Goal: Transaction & Acquisition: Purchase product/service

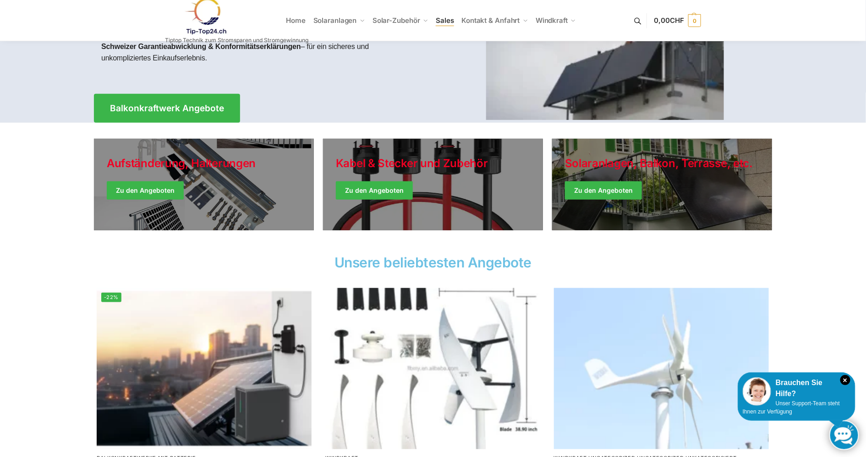
scroll to position [92, 0]
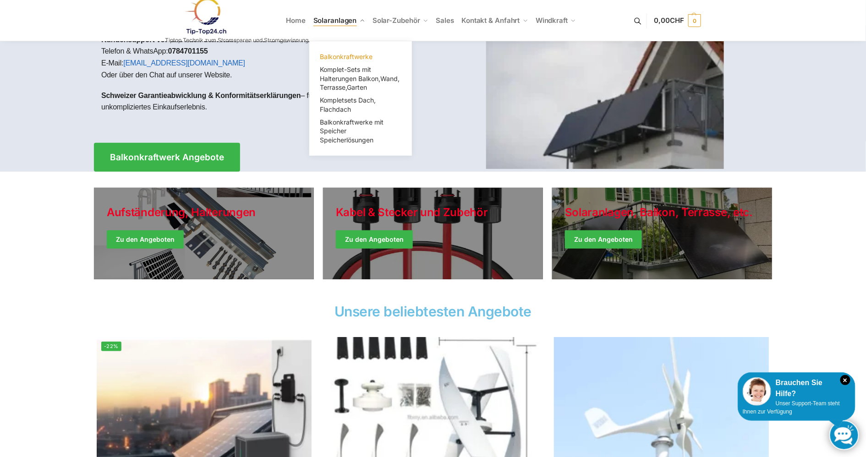
click at [341, 58] on span "Balkonkraftwerke" at bounding box center [346, 57] width 53 height 8
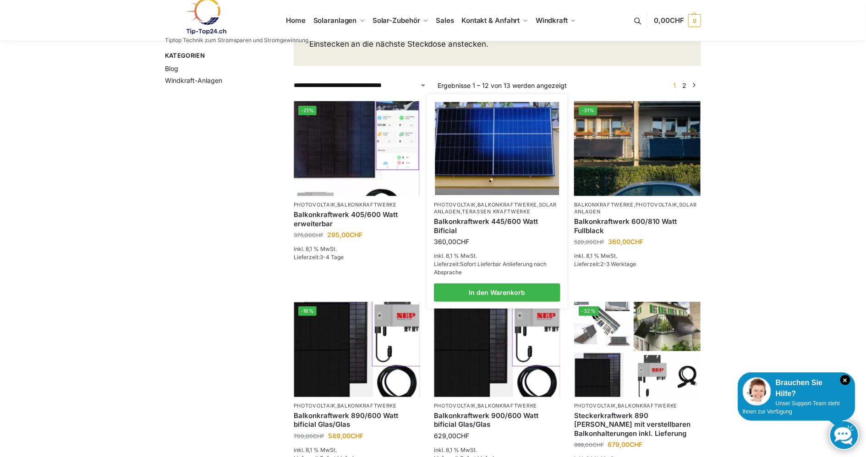
scroll to position [137, 0]
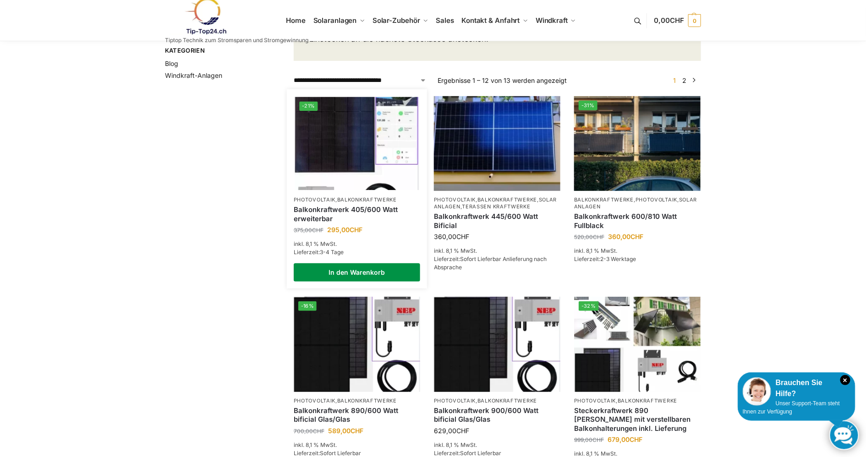
click at [343, 282] on link "In den Warenkorb" at bounding box center [357, 272] width 126 height 18
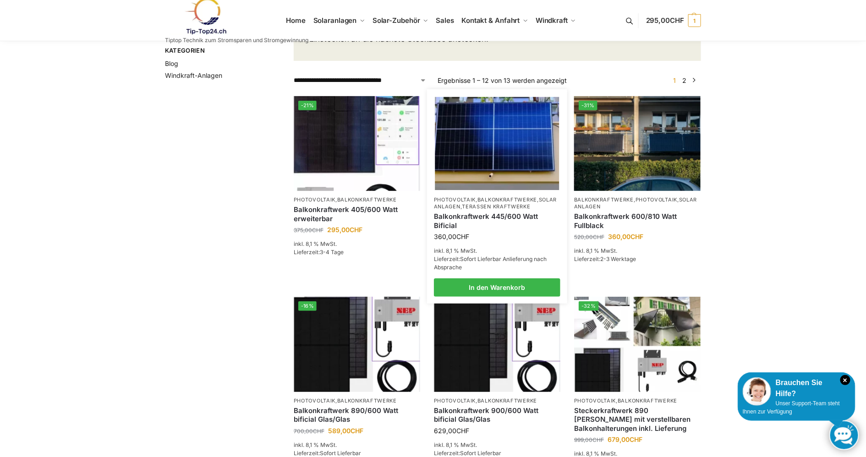
click at [456, 154] on img at bounding box center [497, 143] width 124 height 93
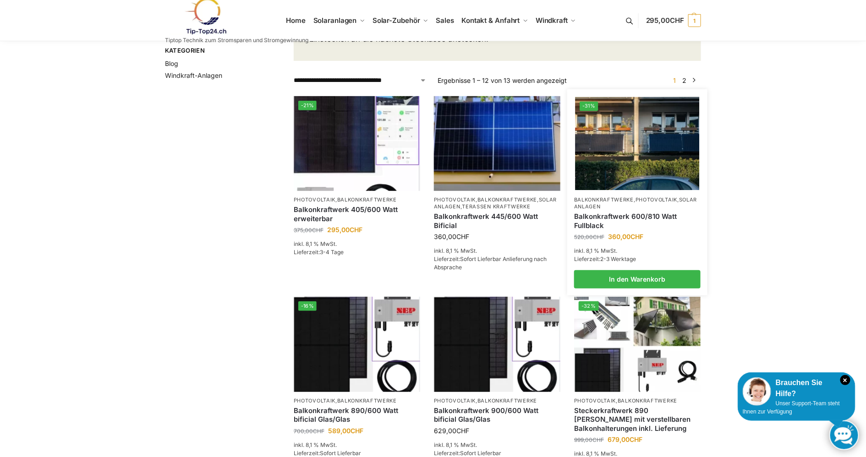
click at [632, 226] on link "Balkonkraftwerk 600/810 Watt Fullblack" at bounding box center [637, 221] width 126 height 18
click at [655, 226] on link "Balkonkraftwerk 600/810 Watt Fullblack" at bounding box center [637, 221] width 126 height 18
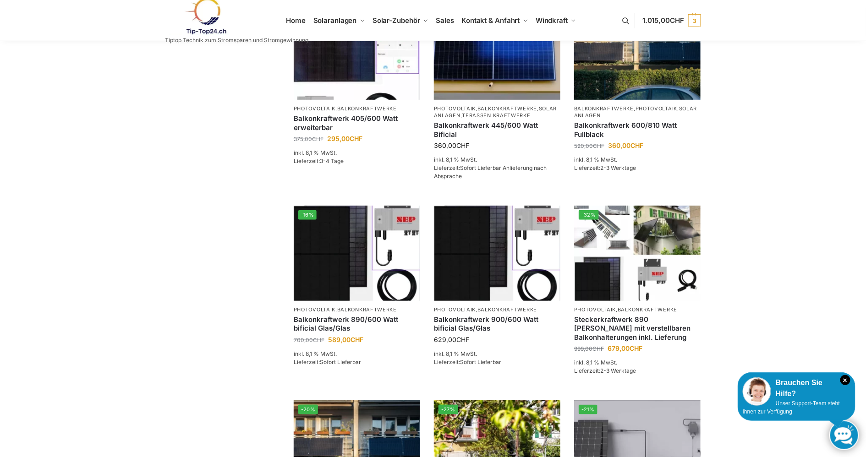
scroll to position [275, 0]
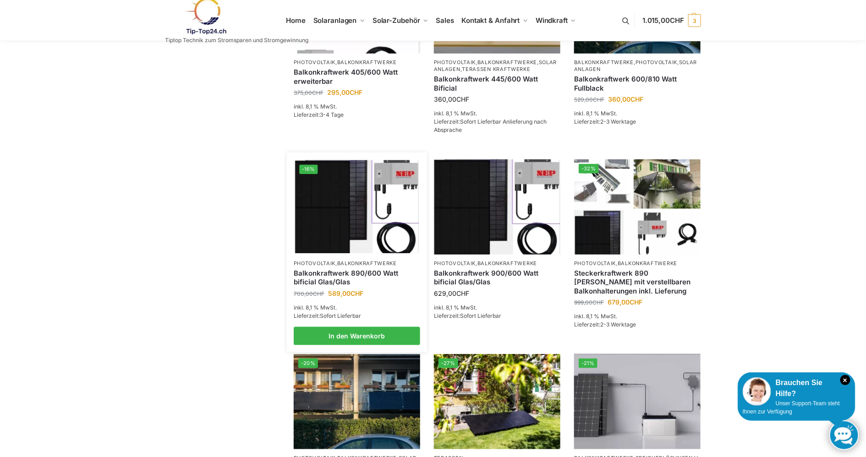
click at [327, 228] on img at bounding box center [357, 206] width 124 height 93
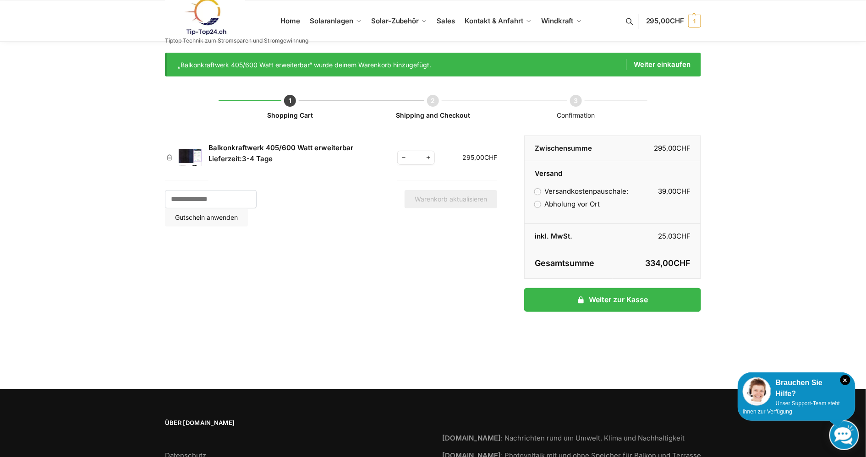
click at [220, 149] on link "Balkonkraftwerk 405/600 Watt erweiterbar" at bounding box center [280, 147] width 145 height 9
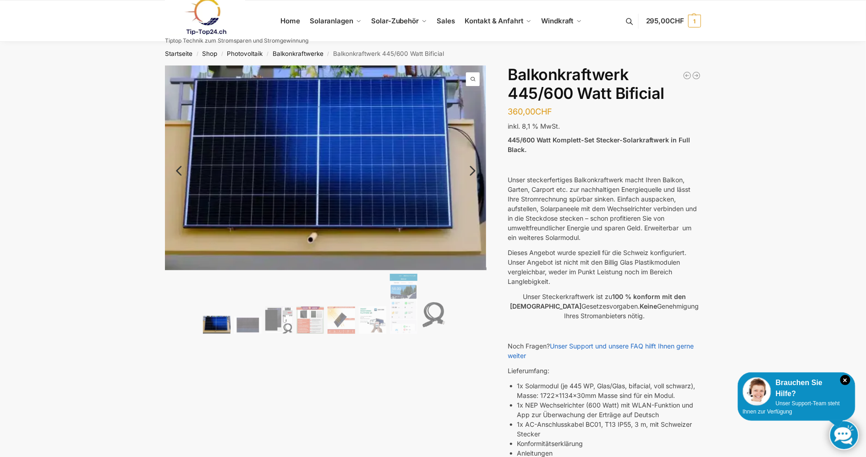
click at [474, 171] on link "Next" at bounding box center [471, 175] width 31 height 9
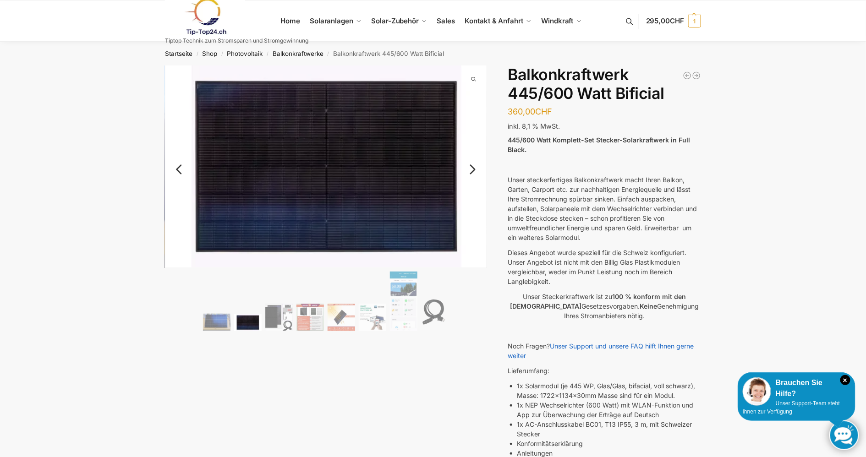
click at [474, 170] on link "Next" at bounding box center [471, 174] width 31 height 9
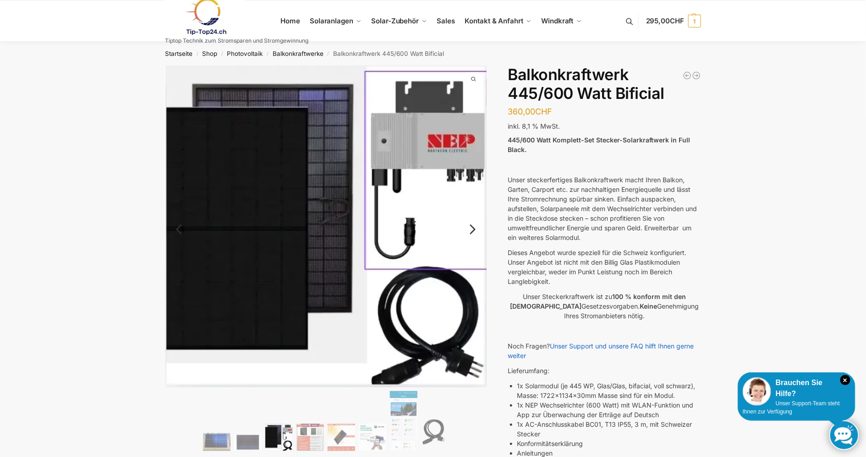
click at [470, 230] on link "Next" at bounding box center [471, 234] width 31 height 9
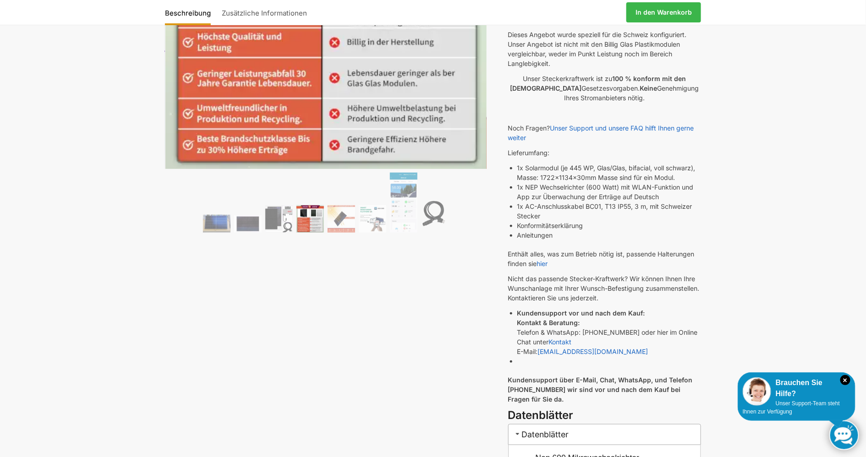
scroll to position [229, 0]
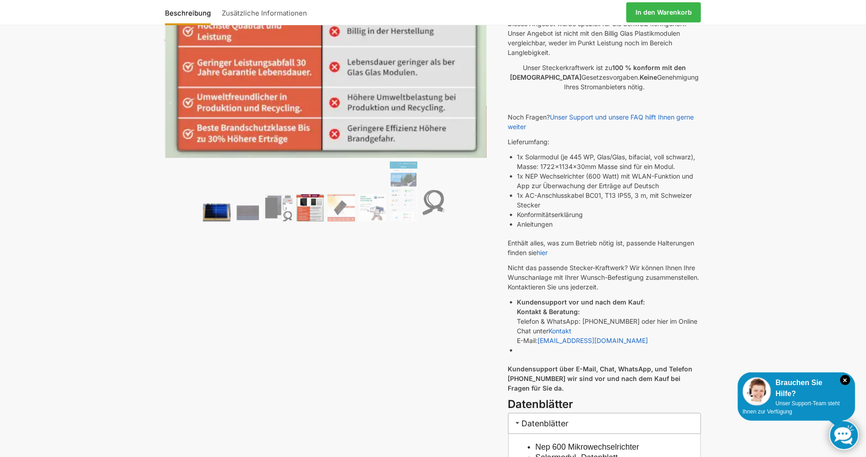
click at [226, 210] on img at bounding box center [216, 212] width 27 height 17
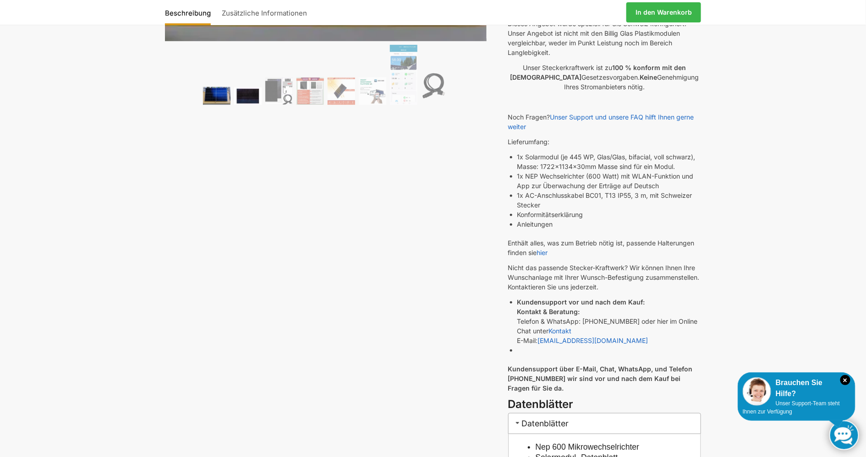
click at [251, 97] on img at bounding box center [247, 96] width 27 height 17
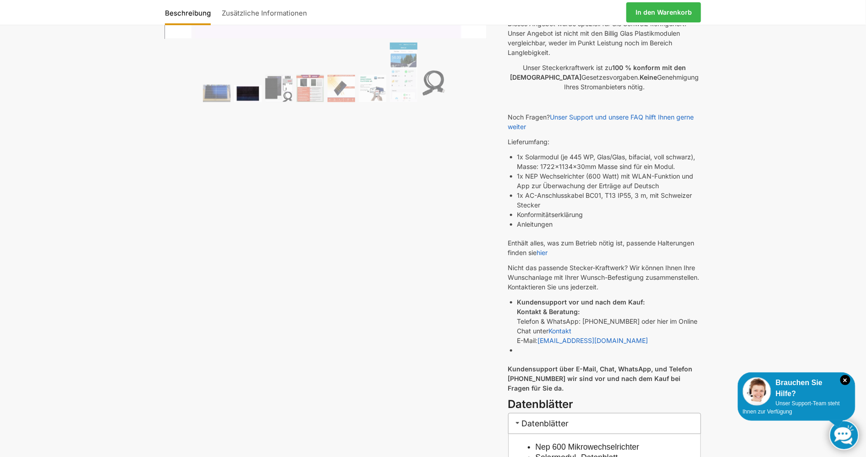
click at [251, 98] on img at bounding box center [247, 93] width 27 height 17
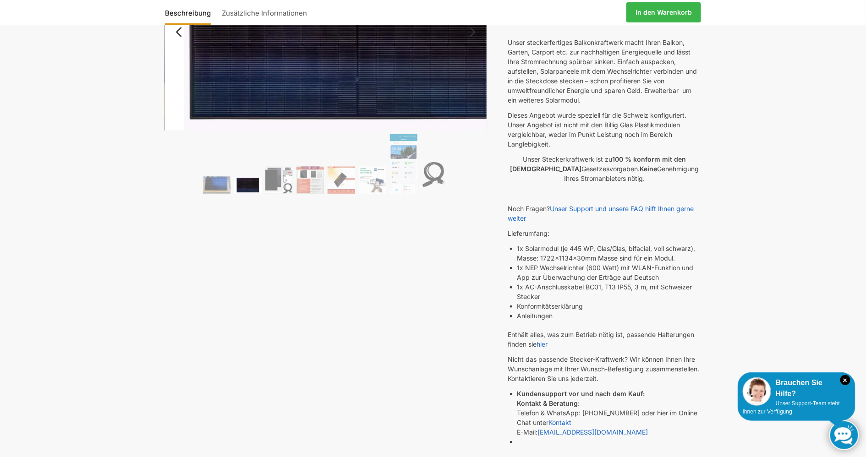
scroll to position [0, 0]
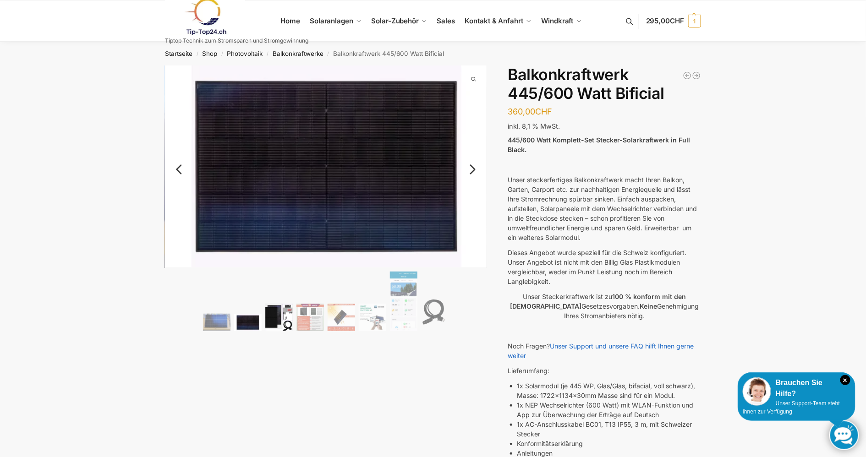
click at [277, 317] on img at bounding box center [278, 317] width 27 height 27
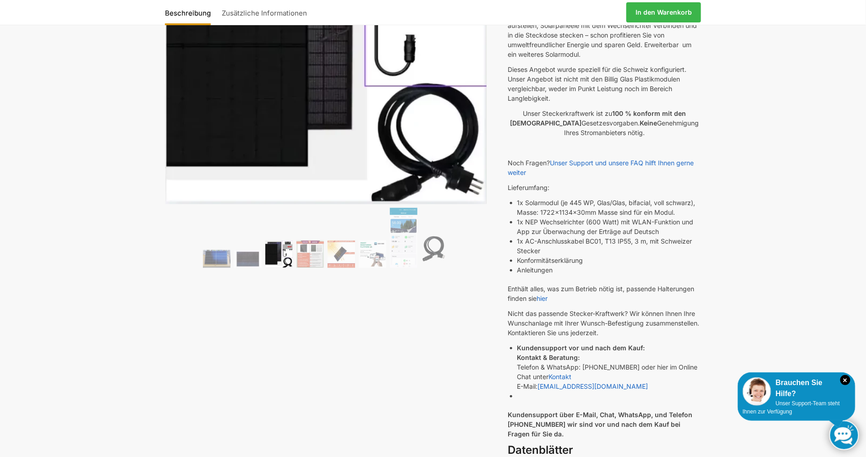
scroll to position [137, 0]
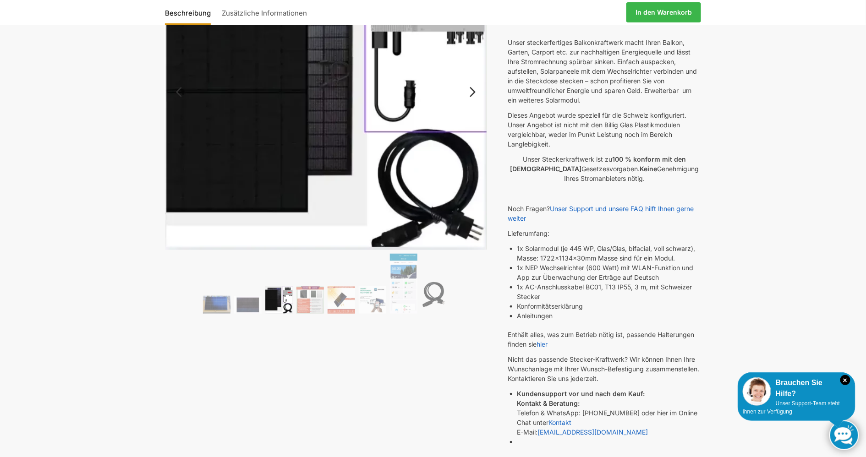
click at [285, 298] on img at bounding box center [278, 299] width 27 height 27
click at [285, 290] on img at bounding box center [278, 299] width 27 height 27
click at [308, 291] on img at bounding box center [309, 299] width 27 height 27
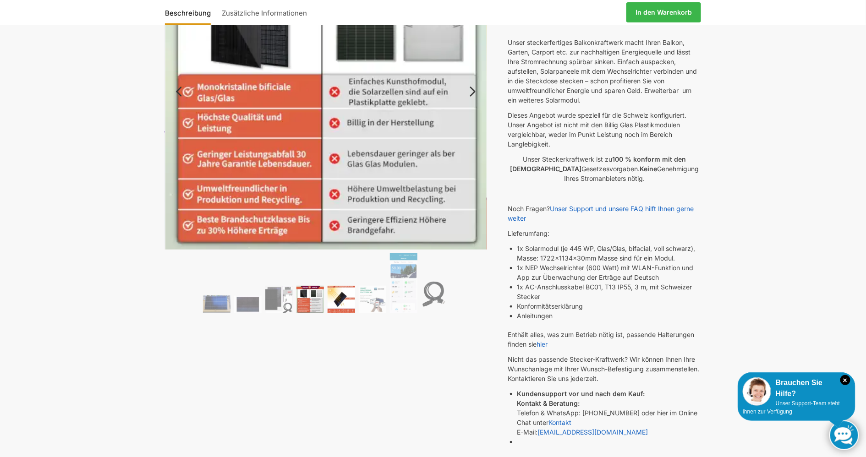
click at [345, 300] on img at bounding box center [341, 299] width 27 height 27
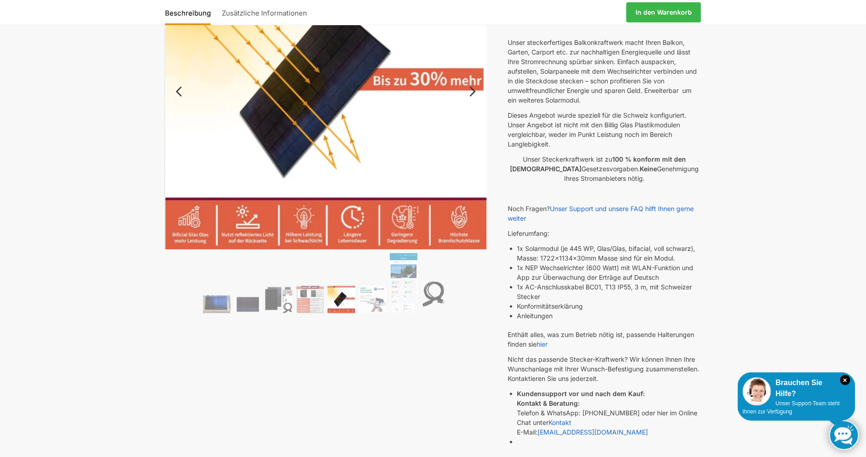
click at [387, 299] on ol at bounding box center [326, 284] width 322 height 62
click at [376, 299] on img at bounding box center [372, 299] width 27 height 27
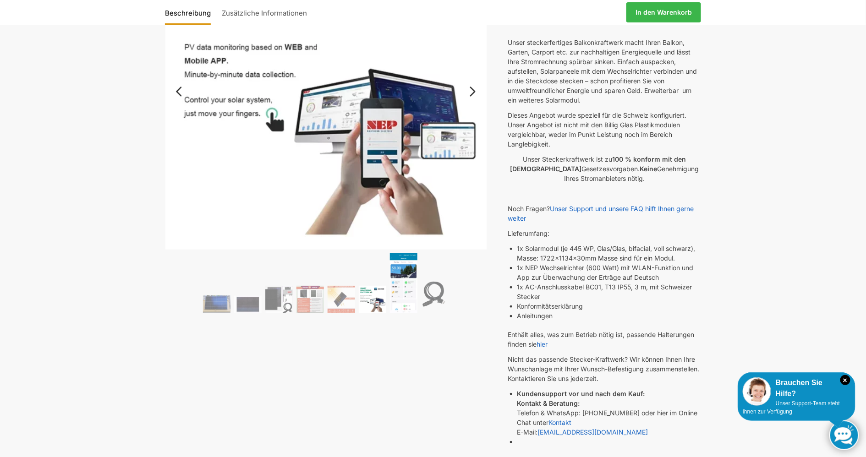
click at [399, 272] on img at bounding box center [403, 283] width 27 height 60
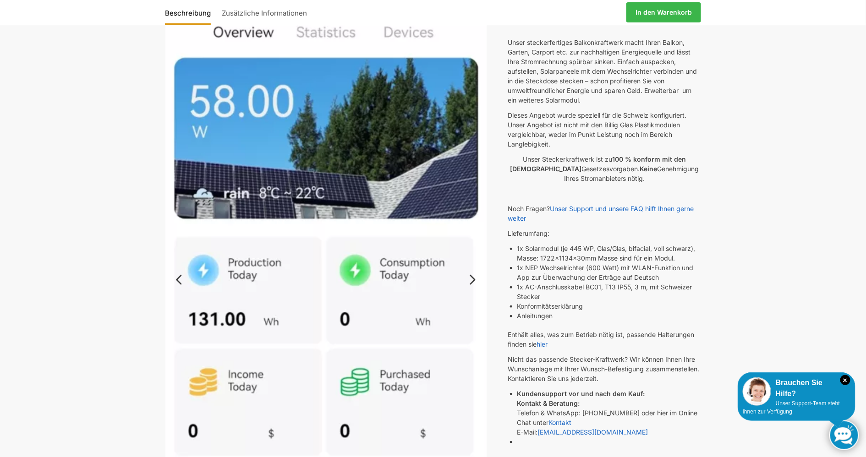
click at [471, 280] on link "Next" at bounding box center [471, 284] width 31 height 9
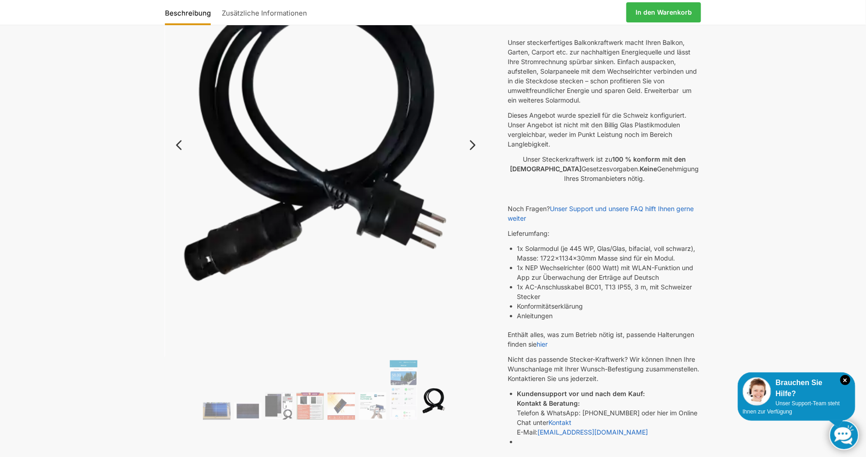
click at [477, 329] on img at bounding box center [326, 142] width 322 height 428
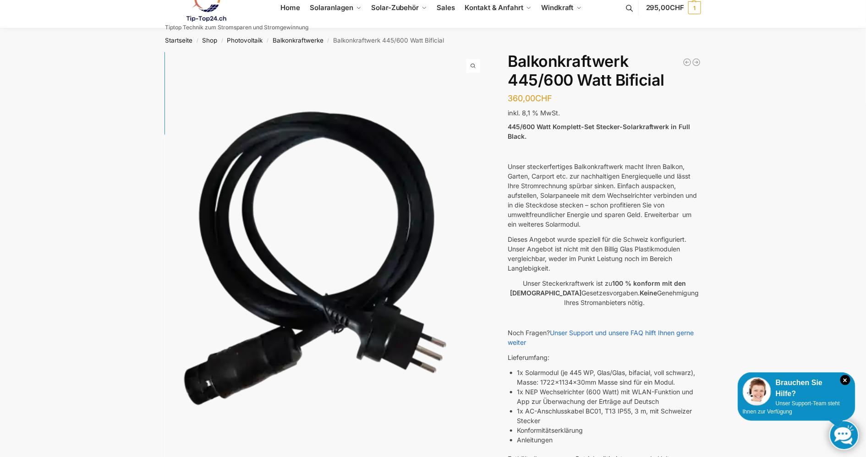
scroll to position [0, 0]
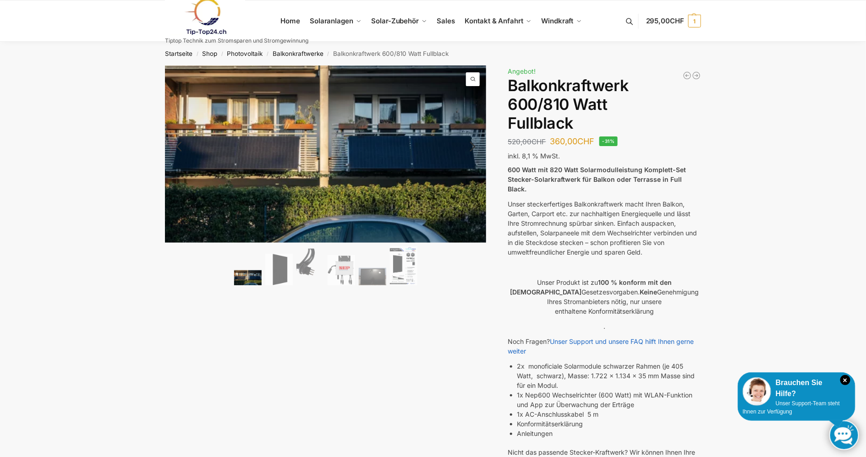
click at [249, 275] on img at bounding box center [247, 277] width 27 height 15
click at [272, 278] on img at bounding box center [278, 270] width 27 height 32
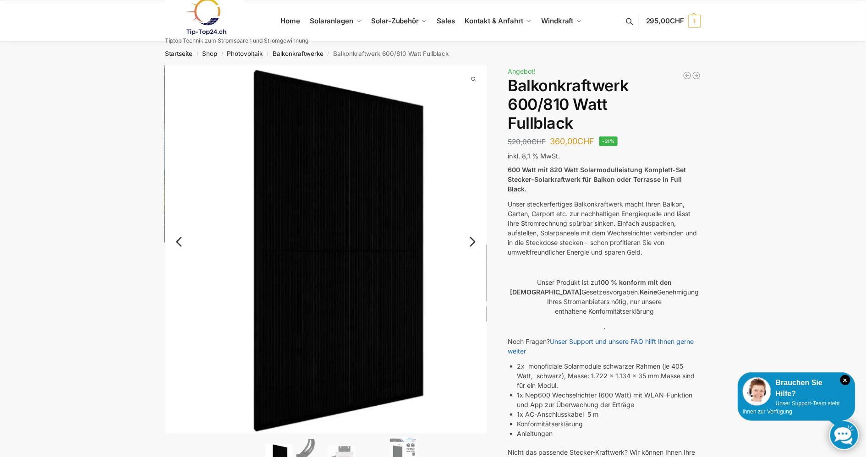
click at [451, 227] on img at bounding box center [326, 250] width 322 height 368
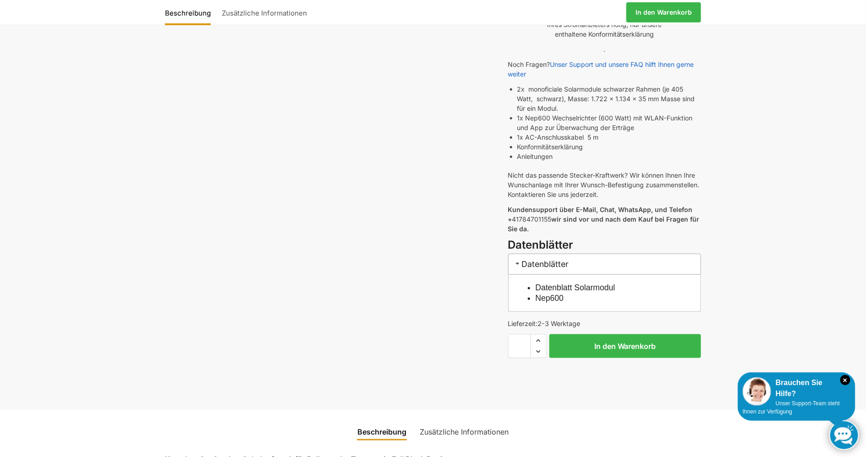
scroll to position [321, 0]
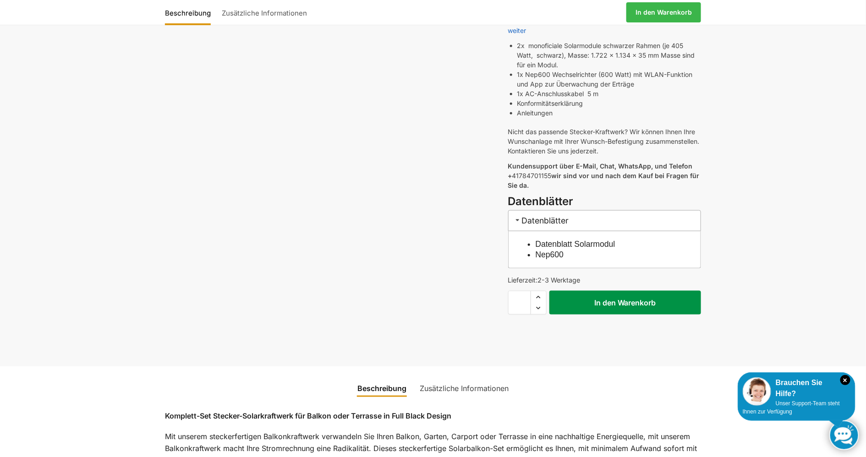
click at [634, 291] on button "In den Warenkorb" at bounding box center [625, 303] width 152 height 24
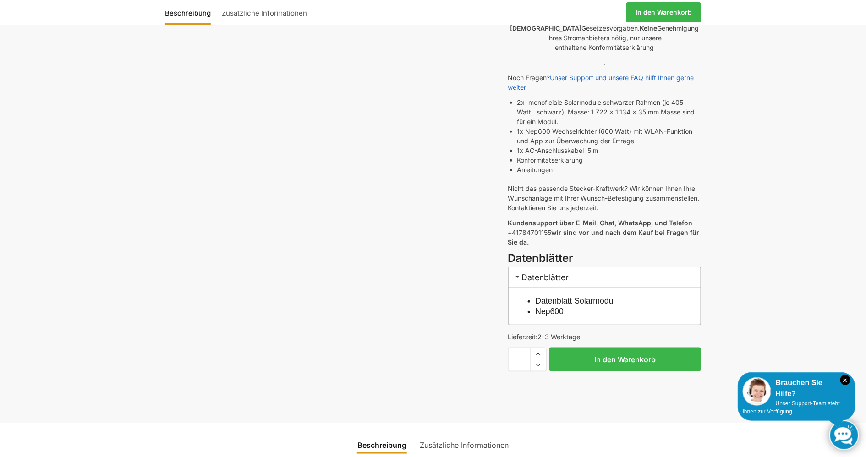
scroll to position [275, 0]
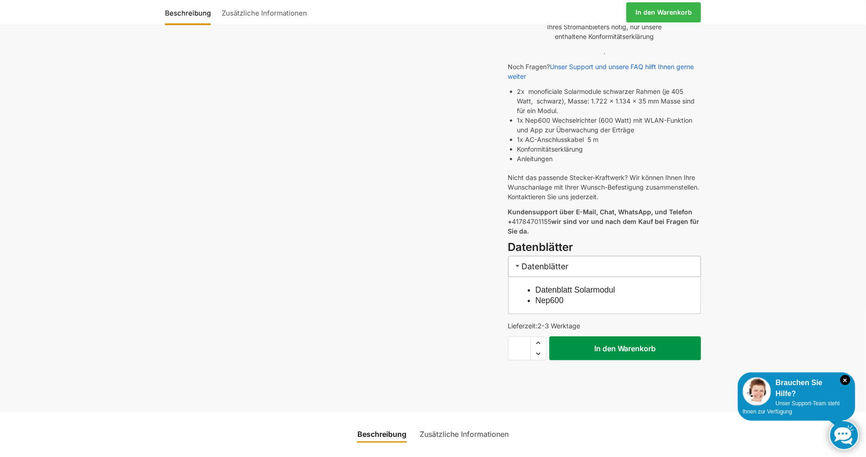
click at [564, 337] on button "In den Warenkorb" at bounding box center [625, 349] width 152 height 24
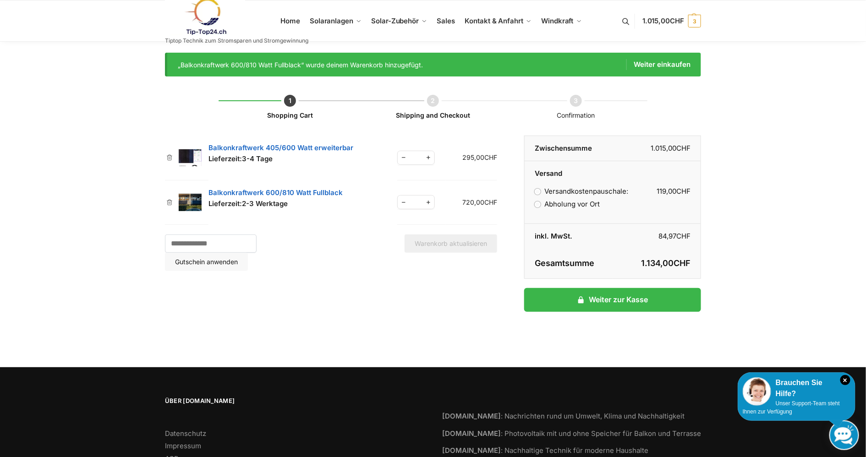
click at [564, 334] on div "Shopping Cart Shipping and Checkout Confirmation Artikel entfernen Vorschaubild…" at bounding box center [433, 211] width 536 height 269
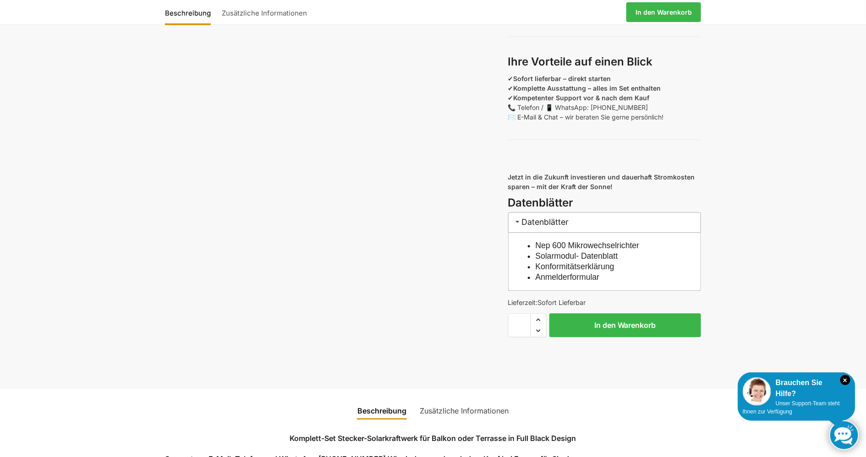
scroll to position [675, 0]
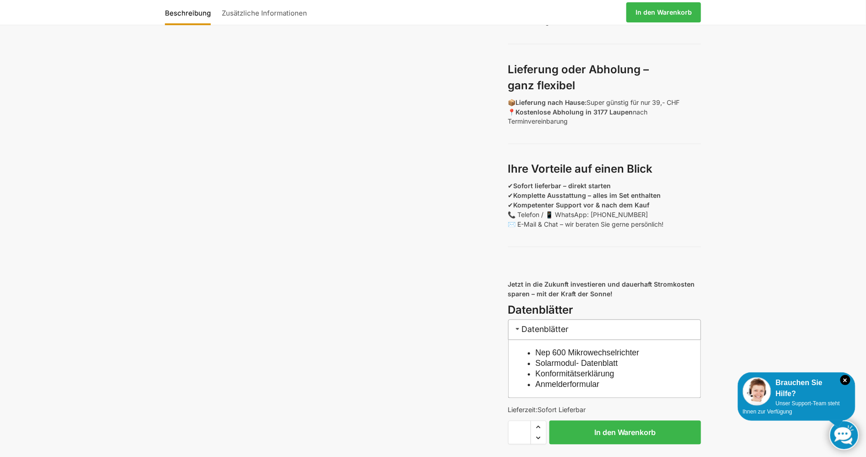
click at [641, 13] on link "In den Warenkorb" at bounding box center [663, 12] width 75 height 20
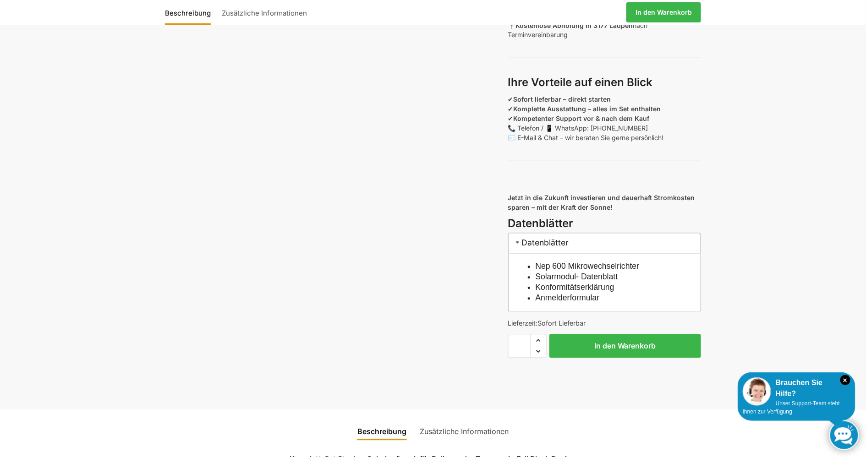
scroll to position [779, 0]
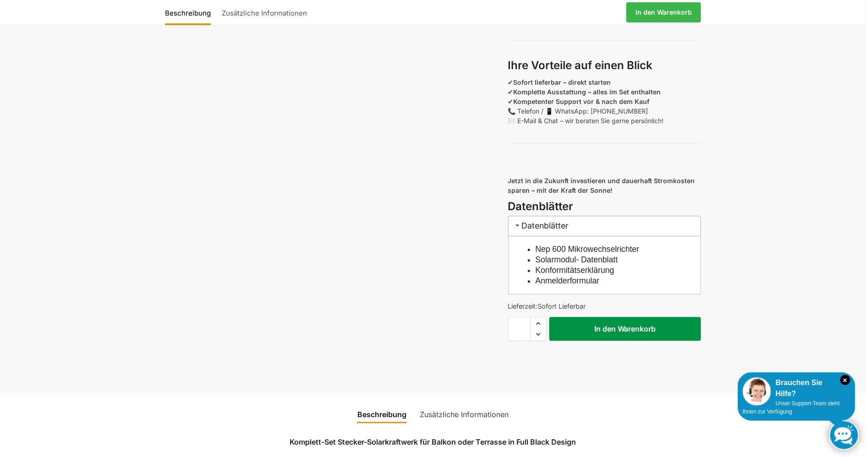
click at [604, 336] on button "In den Warenkorb" at bounding box center [625, 330] width 152 height 24
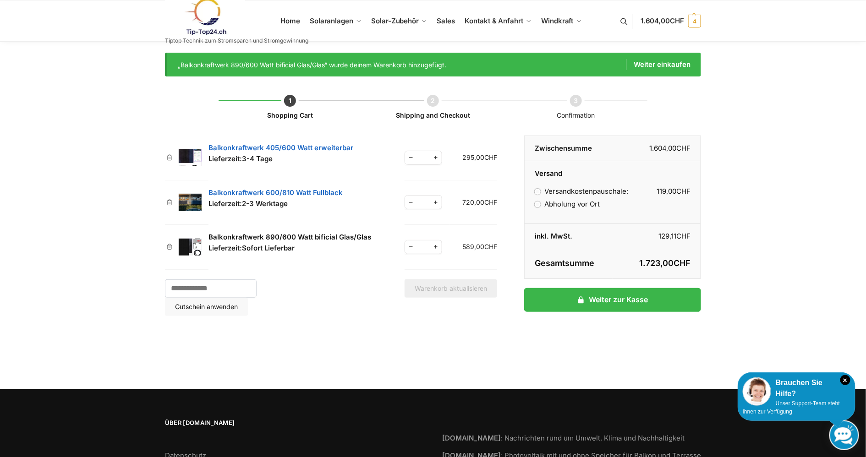
click at [327, 239] on link "Balkonkraftwerk 890/600 Watt bificial Glas/Glas" at bounding box center [289, 237] width 163 height 9
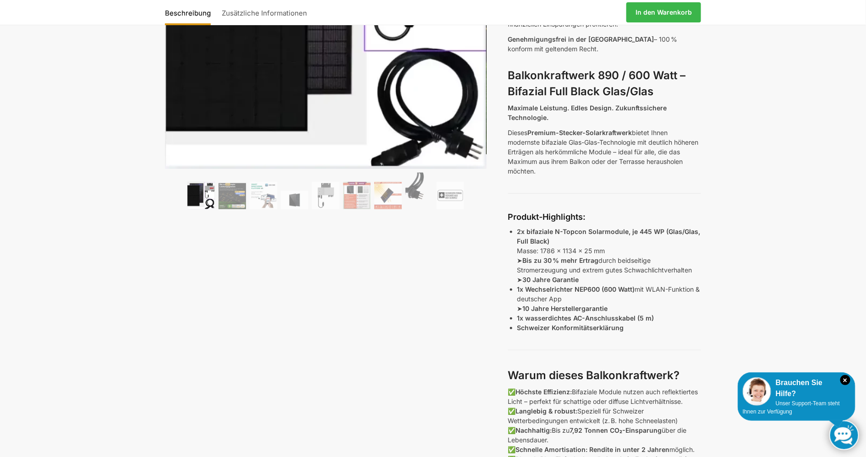
scroll to position [229, 0]
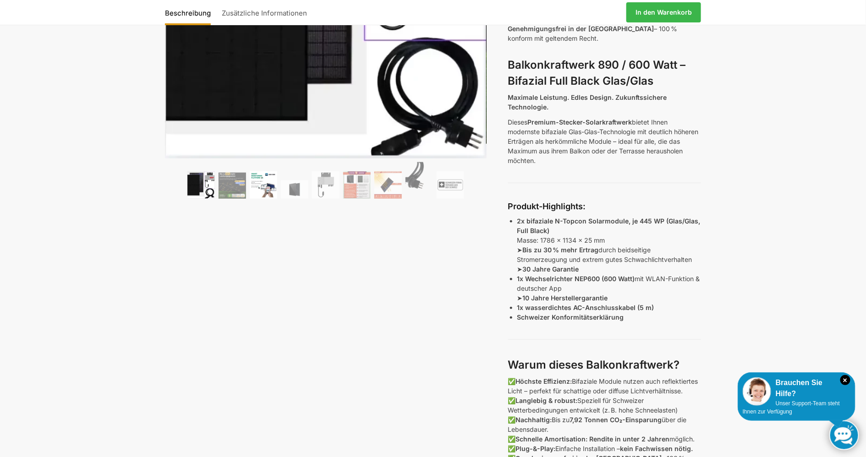
click at [264, 185] on img at bounding box center [263, 184] width 27 height 27
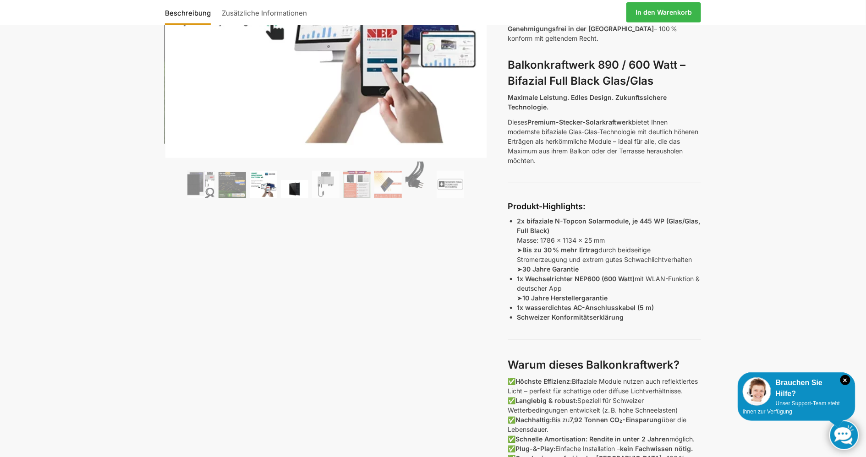
click at [295, 191] on img at bounding box center [294, 189] width 27 height 18
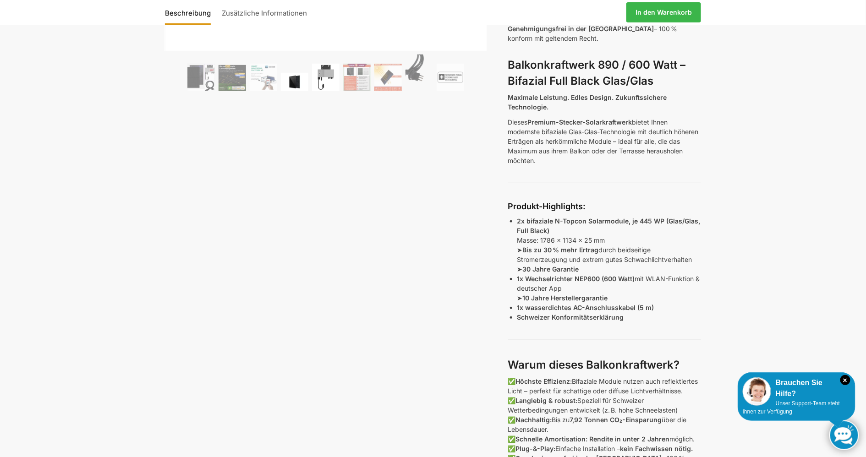
click at [325, 76] on img at bounding box center [325, 77] width 27 height 27
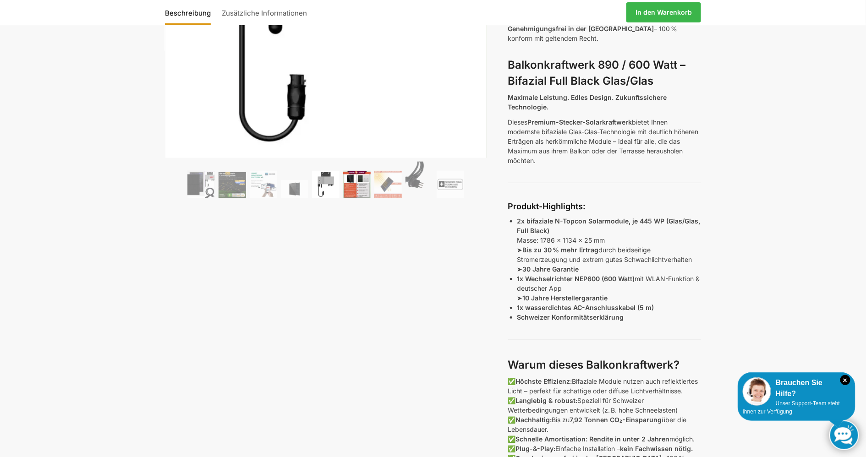
click at [352, 183] on img at bounding box center [356, 184] width 27 height 27
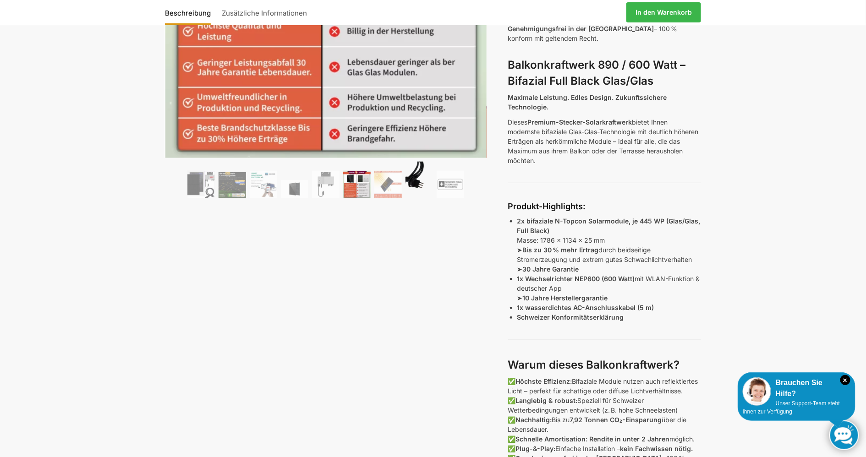
click at [416, 187] on img at bounding box center [418, 180] width 27 height 37
